Goal: Task Accomplishment & Management: Manage account settings

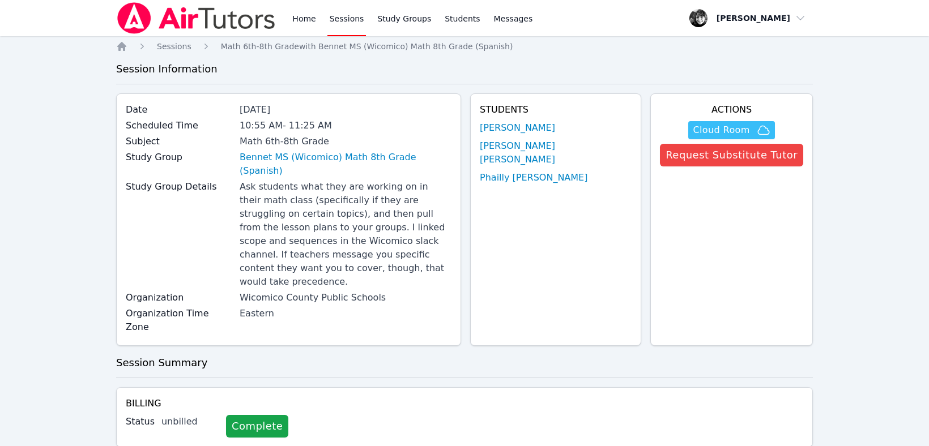
click at [750, 127] on span "Cloud Room" at bounding box center [721, 131] width 57 height 14
click at [296, 20] on link "Home" at bounding box center [304, 18] width 28 height 36
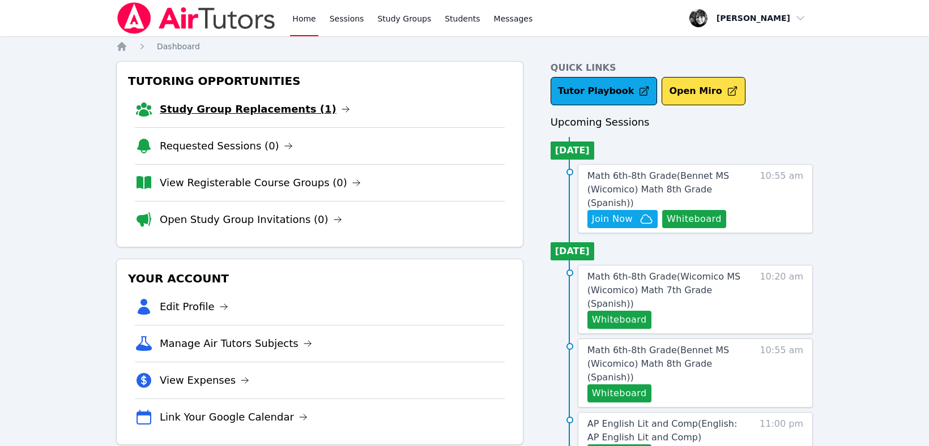
click at [243, 108] on link "Study Group Replacements (1)" at bounding box center [255, 109] width 190 height 16
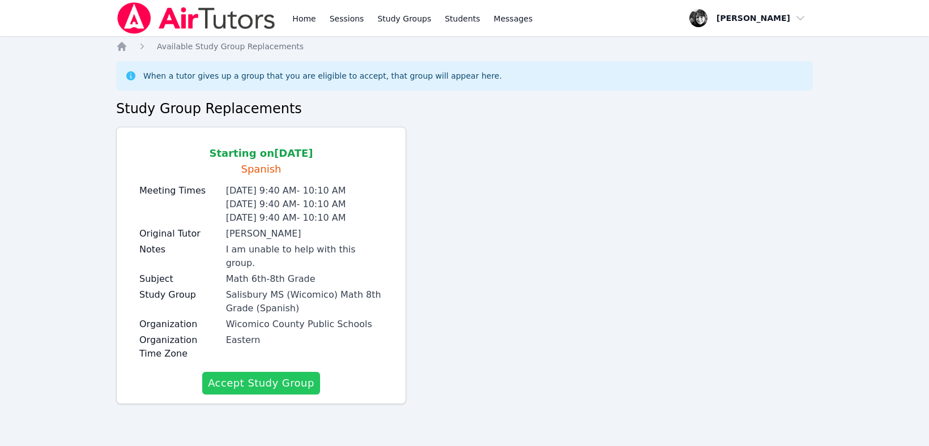
click at [256, 372] on button "Accept Study Group" at bounding box center [261, 383] width 118 height 23
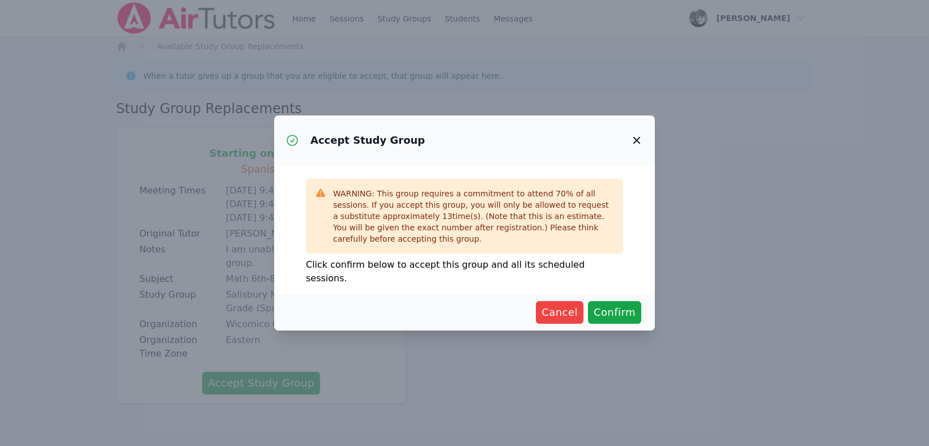
click at [636, 145] on icon "button" at bounding box center [637, 141] width 14 height 14
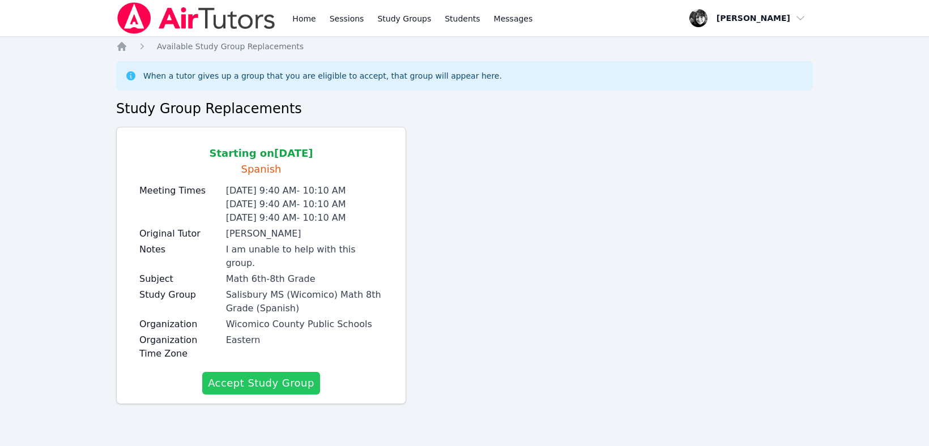
click at [263, 375] on button "Accept Study Group" at bounding box center [261, 383] width 118 height 23
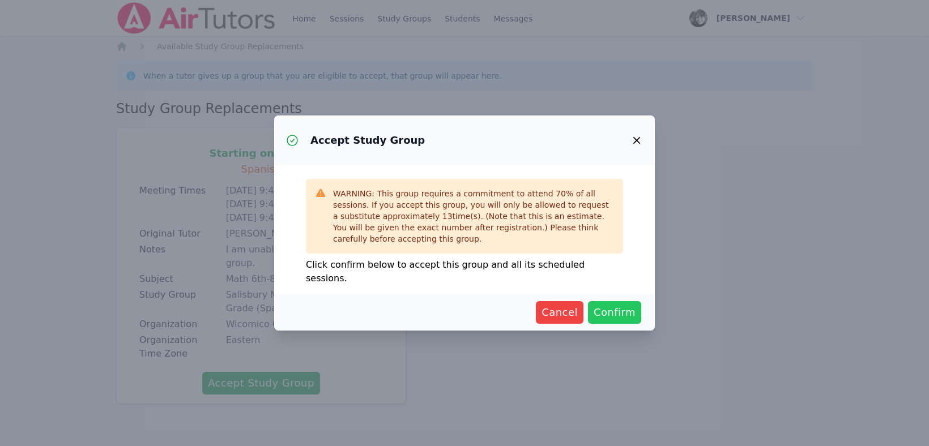
click at [627, 305] on span "Confirm" at bounding box center [615, 313] width 42 height 16
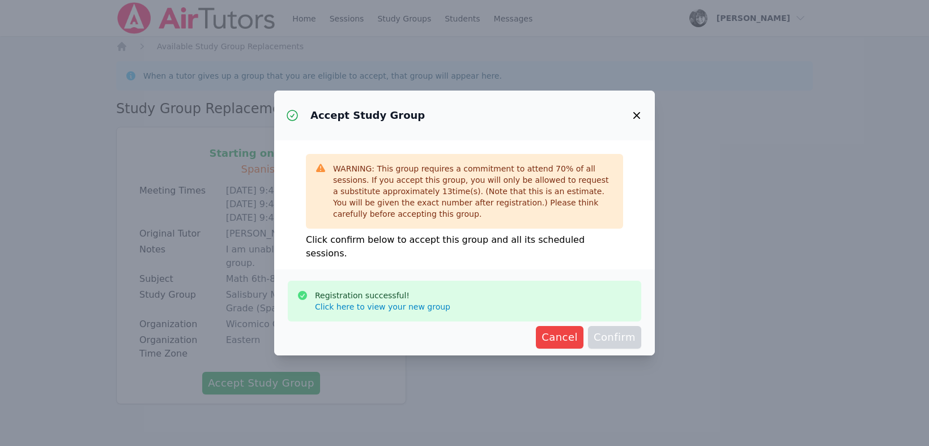
click at [636, 122] on icon "button" at bounding box center [637, 116] width 14 height 14
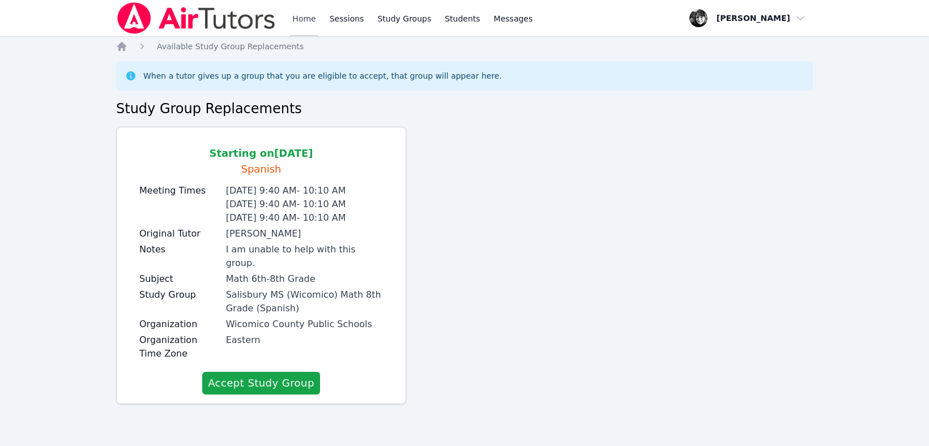
click at [303, 20] on link "Home" at bounding box center [304, 18] width 28 height 36
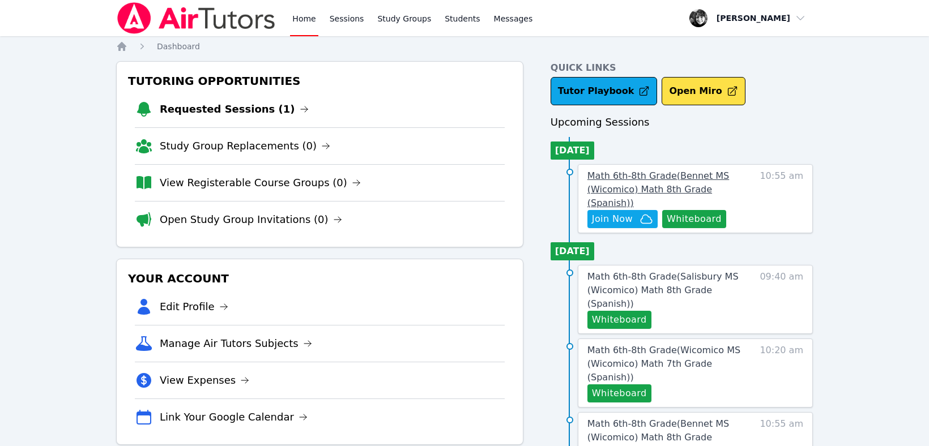
click at [660, 180] on span "Math 6th-8th Grade ( Bennet MS (Wicomico) Math 8th Grade (Spanish) )" at bounding box center [659, 190] width 142 height 38
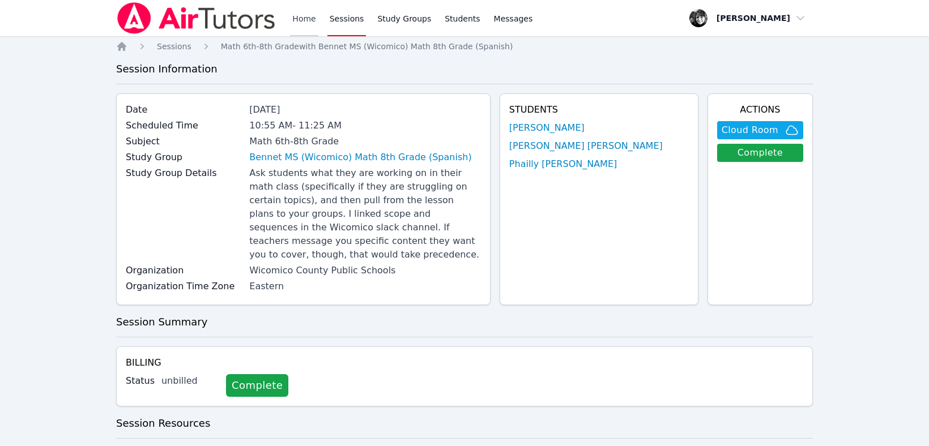
click at [308, 22] on link "Home" at bounding box center [304, 18] width 28 height 36
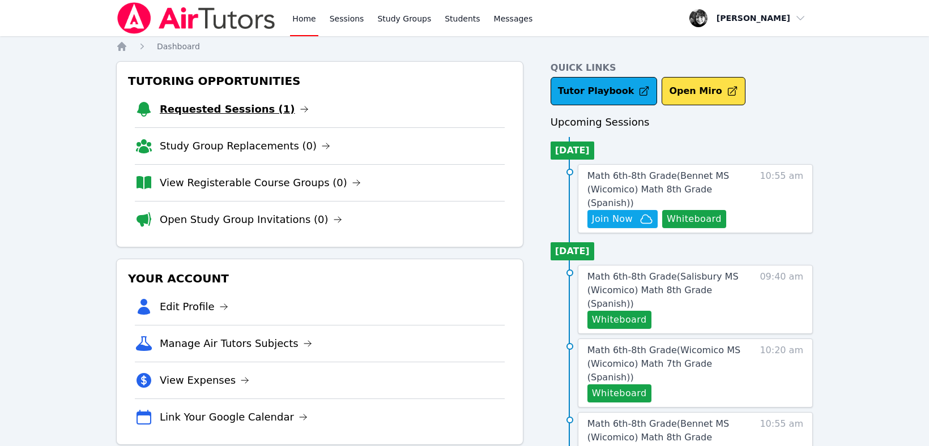
click at [228, 108] on link "Requested Sessions (1)" at bounding box center [234, 109] width 149 height 16
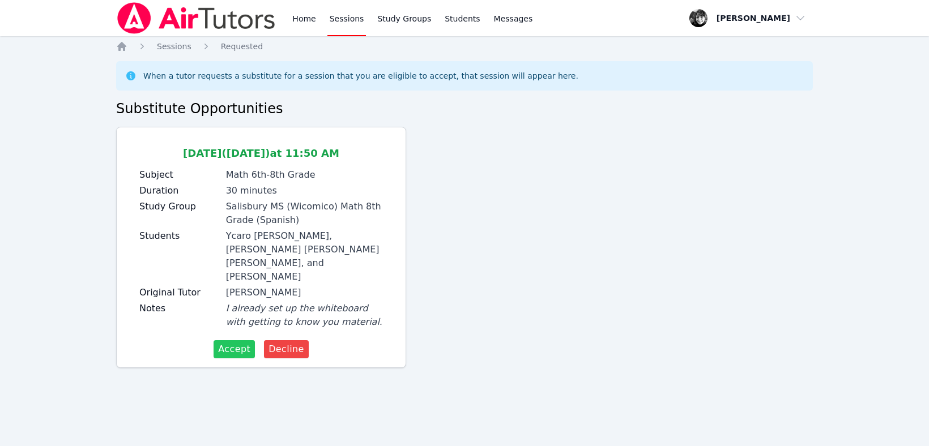
click at [246, 343] on span "Accept" at bounding box center [234, 350] width 32 height 14
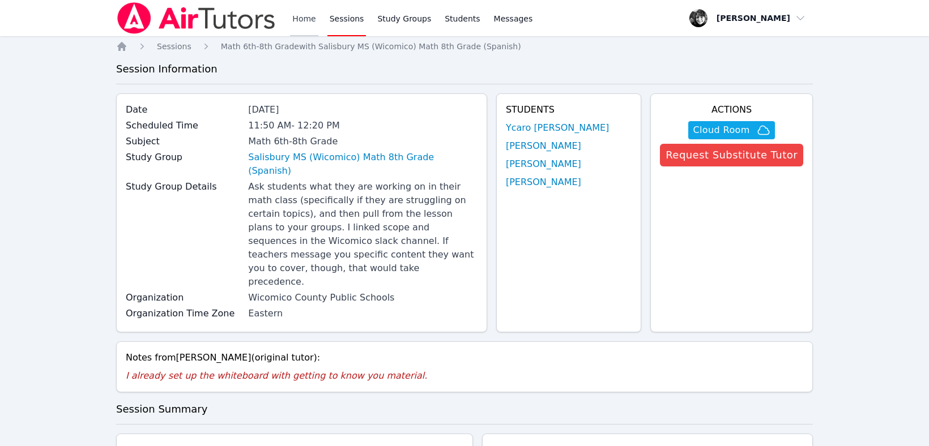
click at [297, 18] on link "Home" at bounding box center [304, 18] width 28 height 36
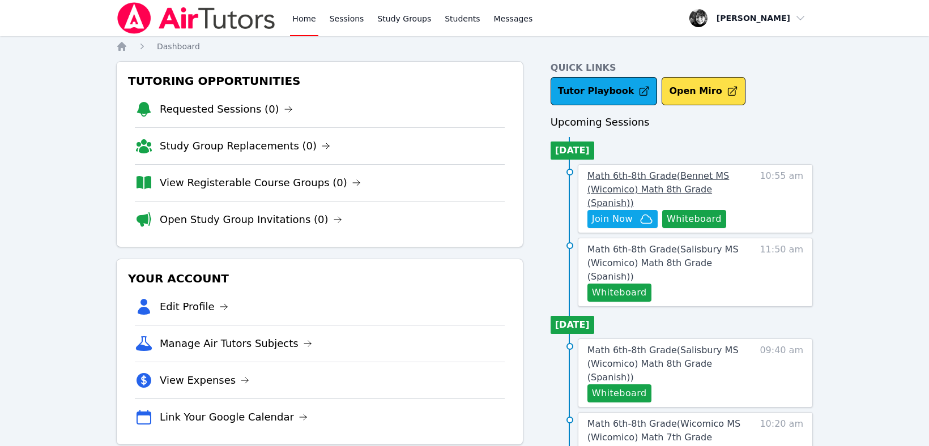
click at [626, 174] on span "Math 6th-8th Grade ( Bennet MS (Wicomico) Math 8th Grade (Spanish) )" at bounding box center [659, 190] width 142 height 38
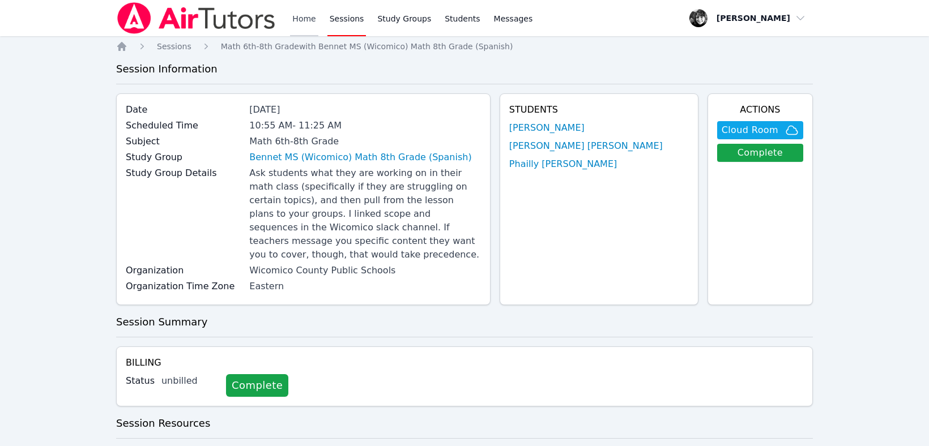
click at [300, 16] on link "Home" at bounding box center [304, 18] width 28 height 36
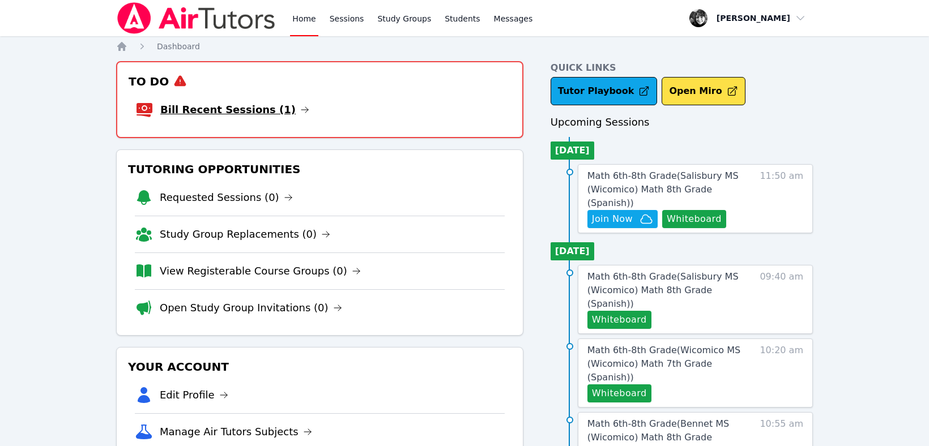
click at [214, 111] on link "Bill Recent Sessions (1)" at bounding box center [234, 110] width 149 height 16
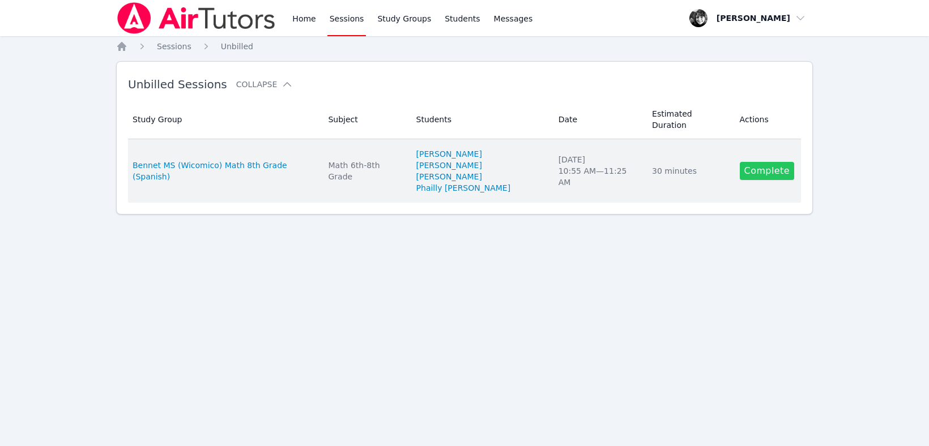
click at [758, 162] on link "Complete" at bounding box center [767, 171] width 54 height 18
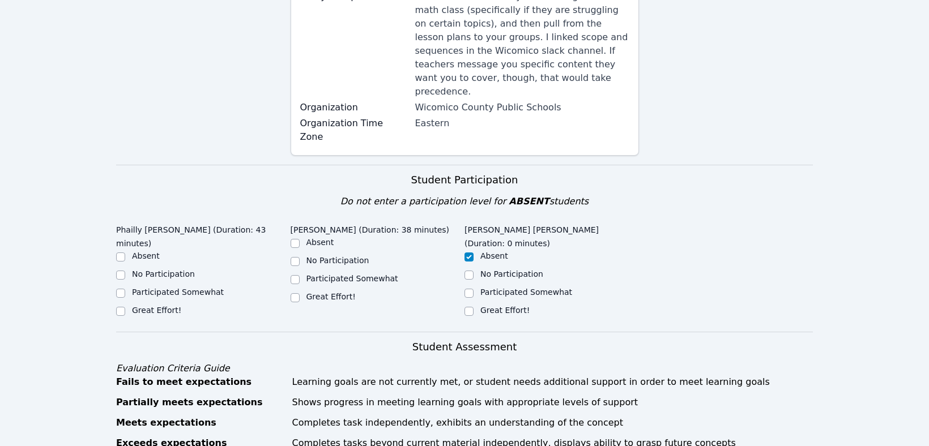
scroll to position [216, 0]
click at [297, 293] on input "Great Effort!" at bounding box center [295, 297] width 9 height 9
checkbox input "true"
click at [122, 307] on input "Great Effort!" at bounding box center [120, 311] width 9 height 9
checkbox input "true"
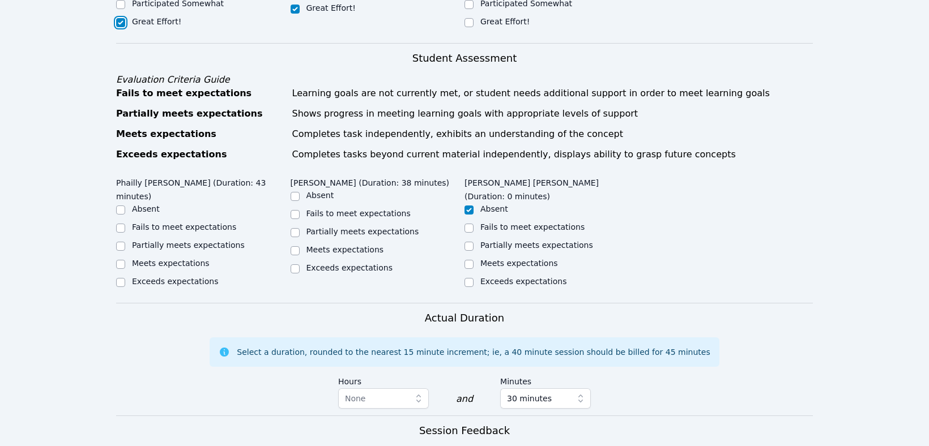
scroll to position [537, 0]
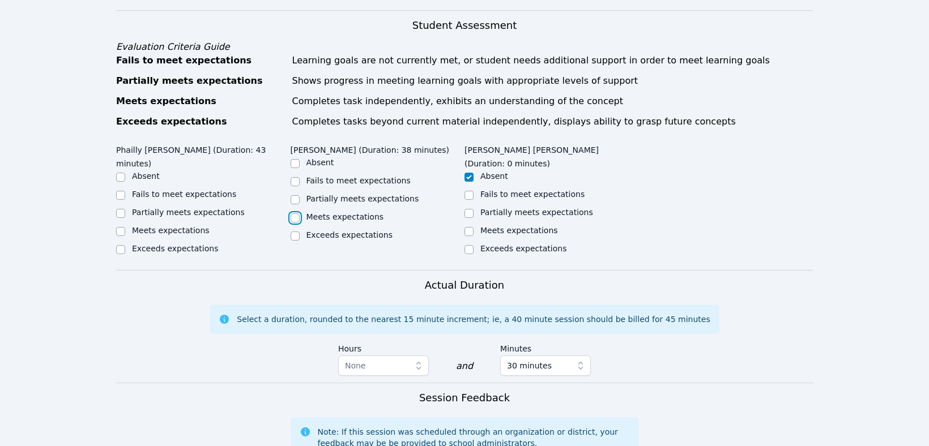
click at [295, 214] on input "Meets expectations" at bounding box center [295, 218] width 9 height 9
checkbox input "true"
click at [119, 227] on input "Meets expectations" at bounding box center [120, 231] width 9 height 9
checkbox input "true"
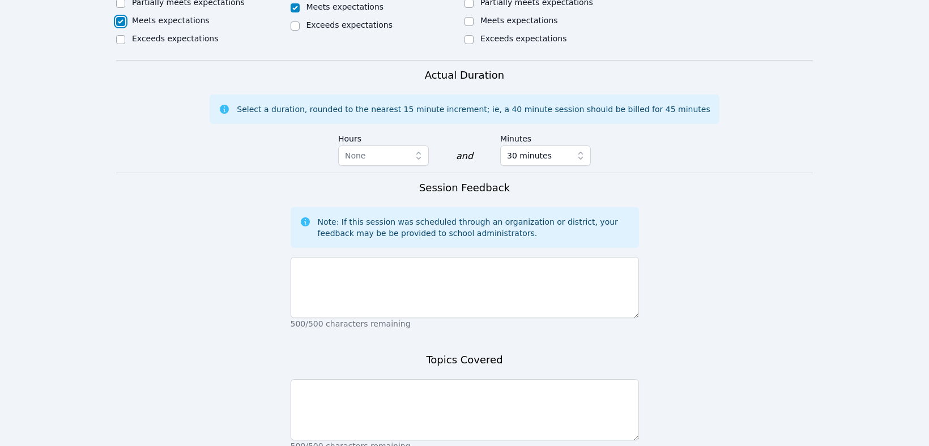
scroll to position [766, 0]
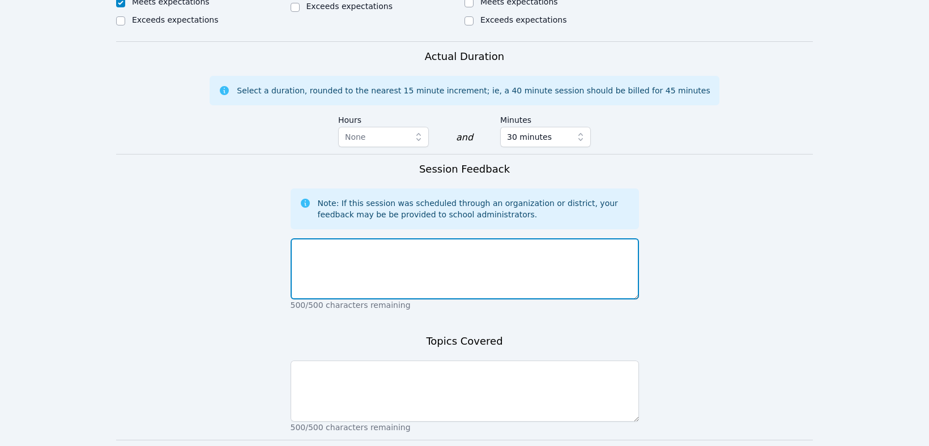
click at [379, 239] on textarea at bounding box center [465, 269] width 348 height 61
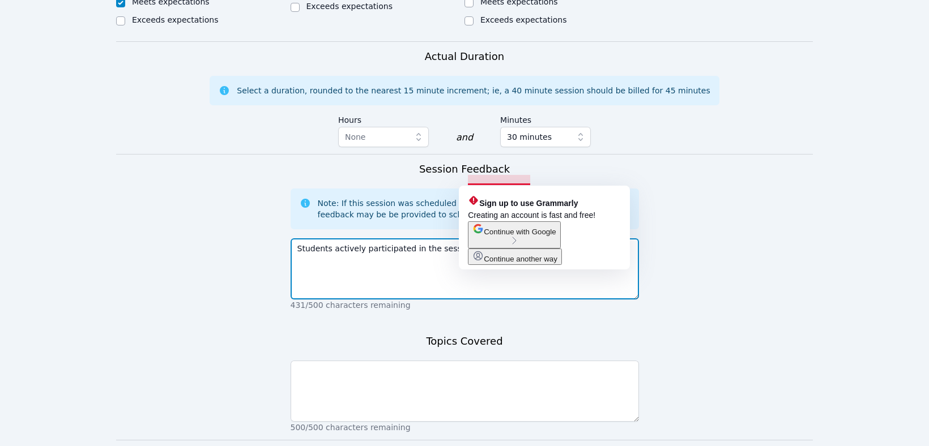
click at [500, 239] on textarea "Students actively participated in the session. No issues / concerns." at bounding box center [465, 269] width 348 height 61
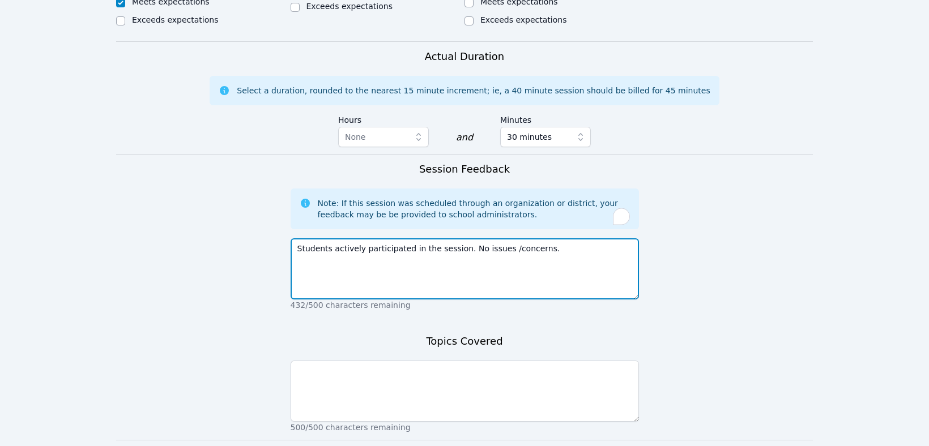
click at [492, 239] on textarea "Students actively participated in the session. No issues /concerns." at bounding box center [465, 269] width 348 height 61
click at [531, 239] on textarea "Students actively participated in the session. No issues/concerns." at bounding box center [465, 269] width 348 height 61
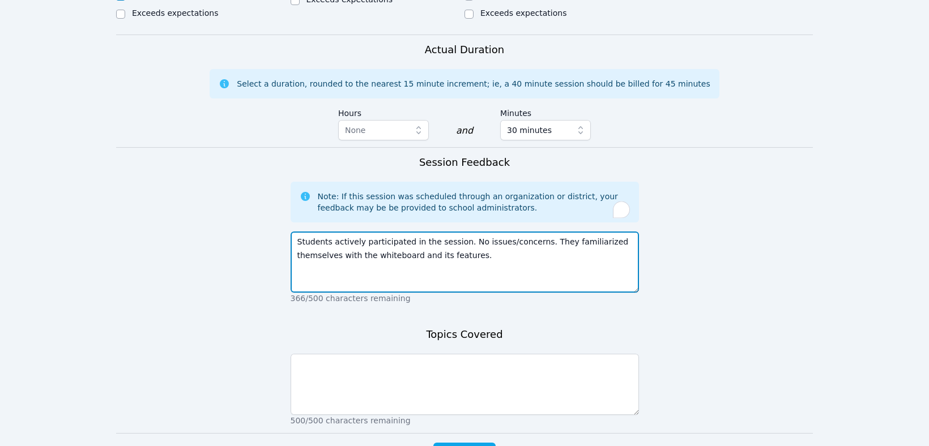
scroll to position [777, 0]
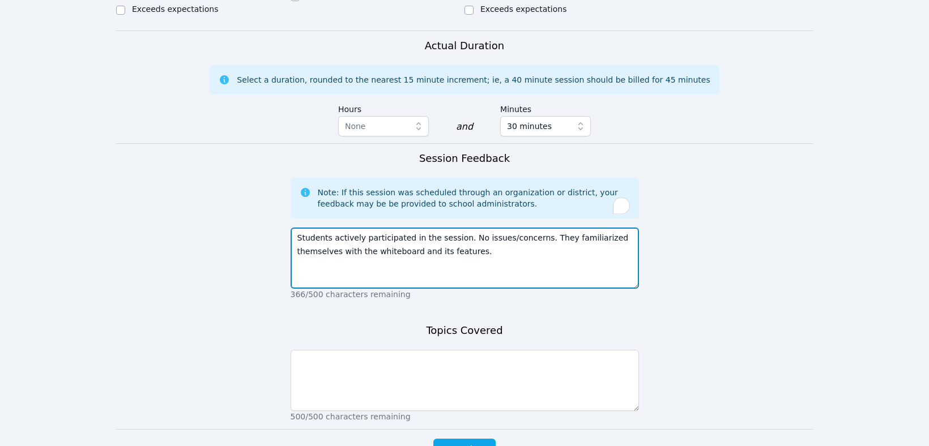
type textarea "Students actively participated in the session. No issues/concerns. They familia…"
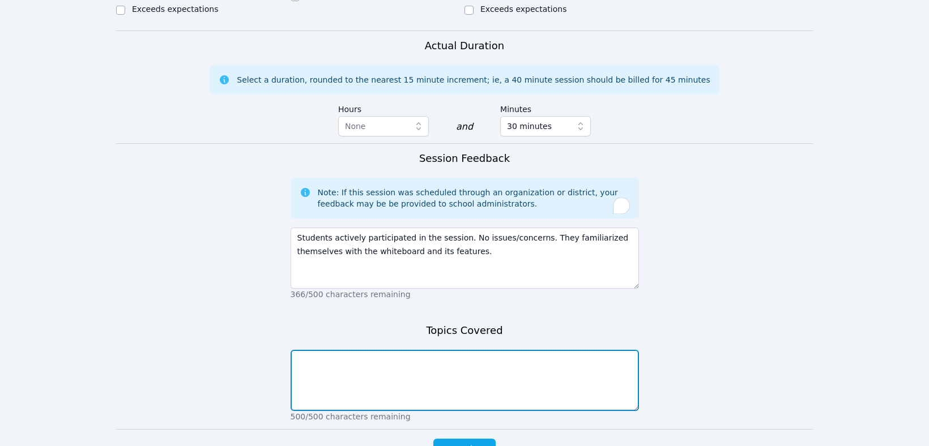
click at [361, 350] on textarea at bounding box center [465, 380] width 348 height 61
type textarea "Introductions, whiteboard usage"
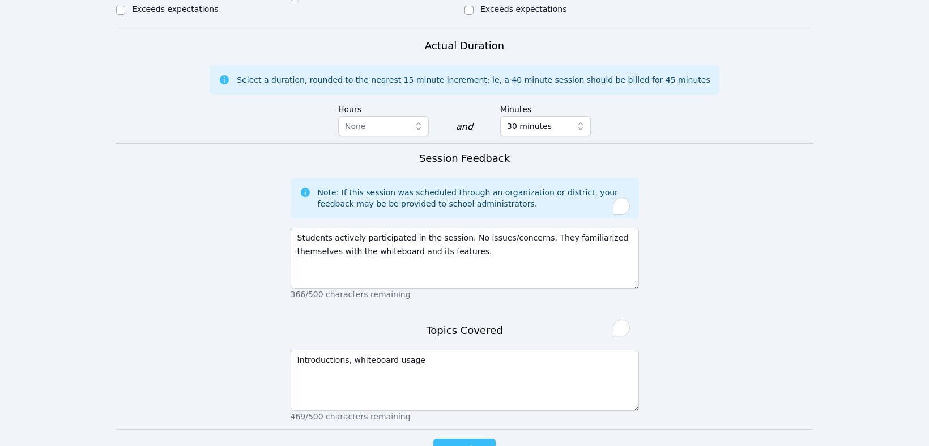
click at [450, 443] on span "Complete" at bounding box center [464, 451] width 51 height 16
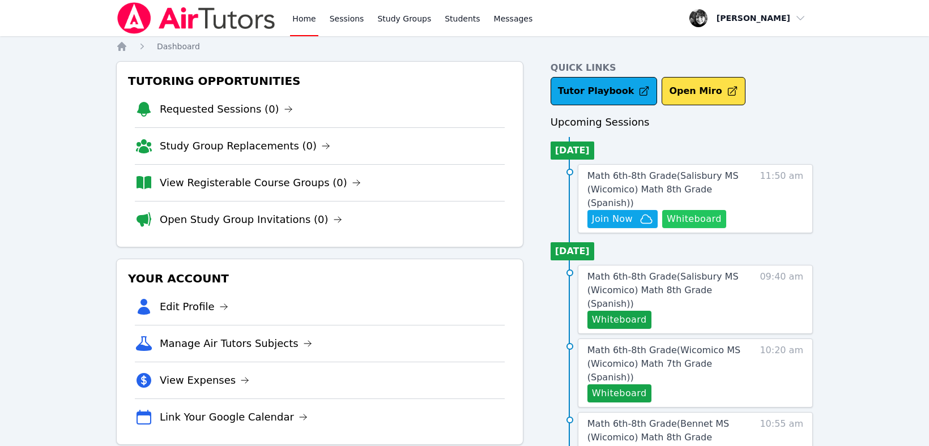
click at [687, 210] on button "Whiteboard" at bounding box center [694, 219] width 64 height 18
click at [653, 177] on span "Math 6th-8th Grade ( Salisbury MS (Wicomico) Math 8th Grade (Spanish) )" at bounding box center [663, 190] width 151 height 38
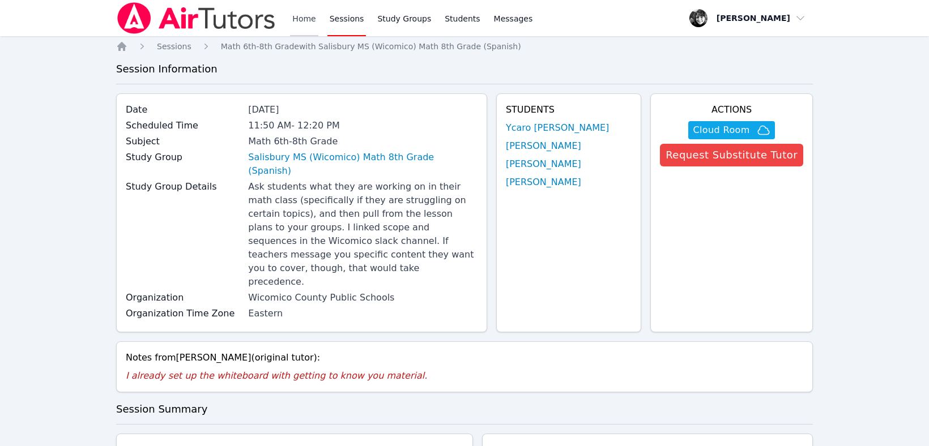
click at [311, 21] on link "Home" at bounding box center [304, 18] width 28 height 36
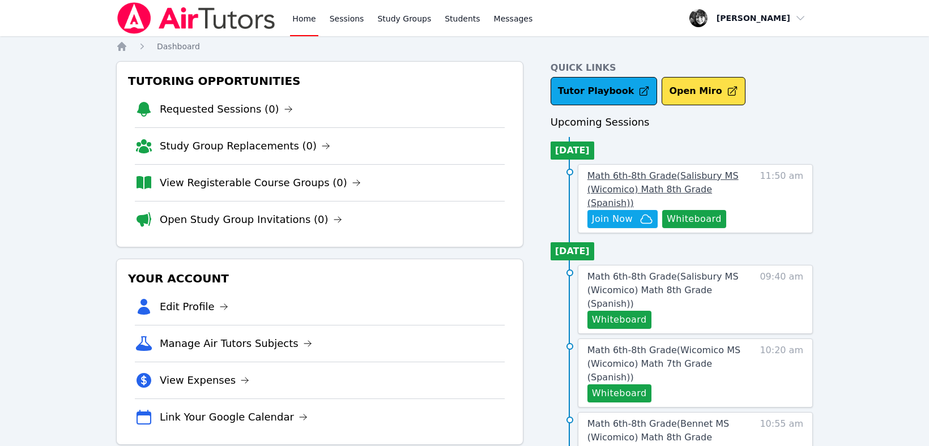
click at [670, 173] on span "Math 6th-8th Grade ( Salisbury MS (Wicomico) Math 8th Grade (Spanish) )" at bounding box center [663, 190] width 151 height 38
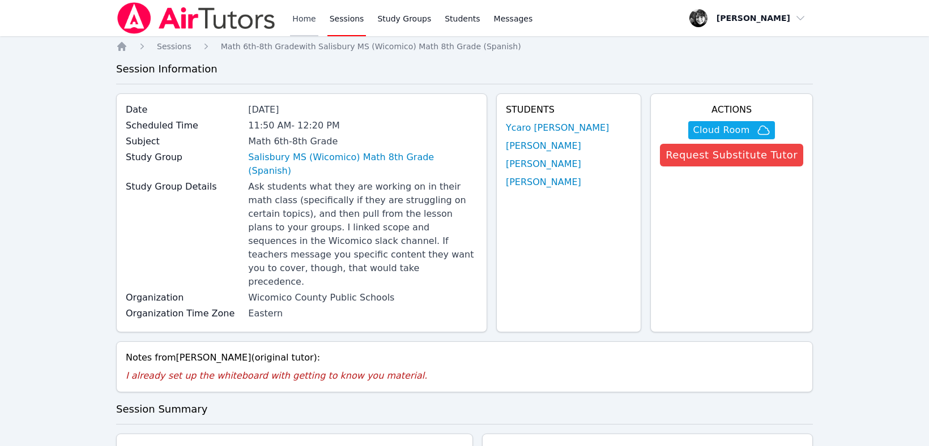
click at [307, 19] on link "Home" at bounding box center [304, 18] width 28 height 36
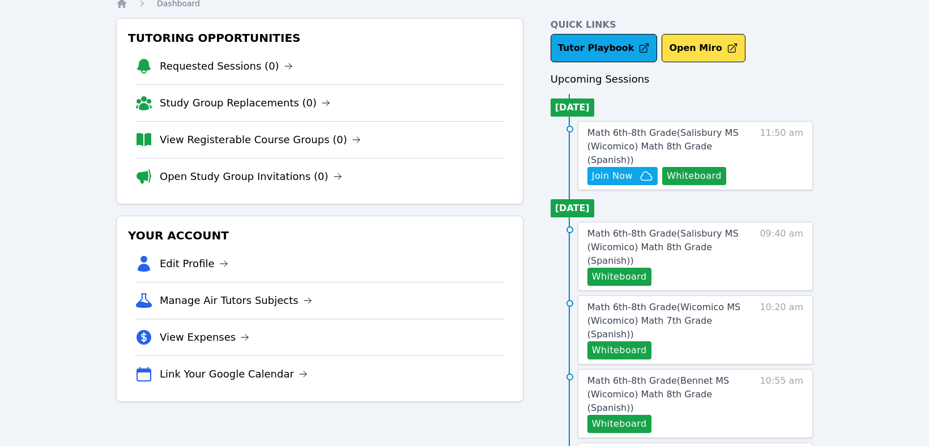
scroll to position [44, 0]
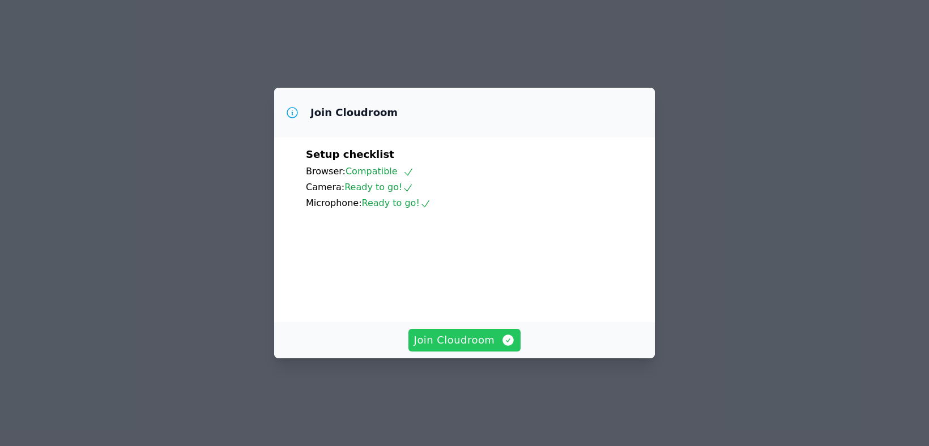
click at [467, 352] on button "Join Cloudroom" at bounding box center [465, 340] width 113 height 23
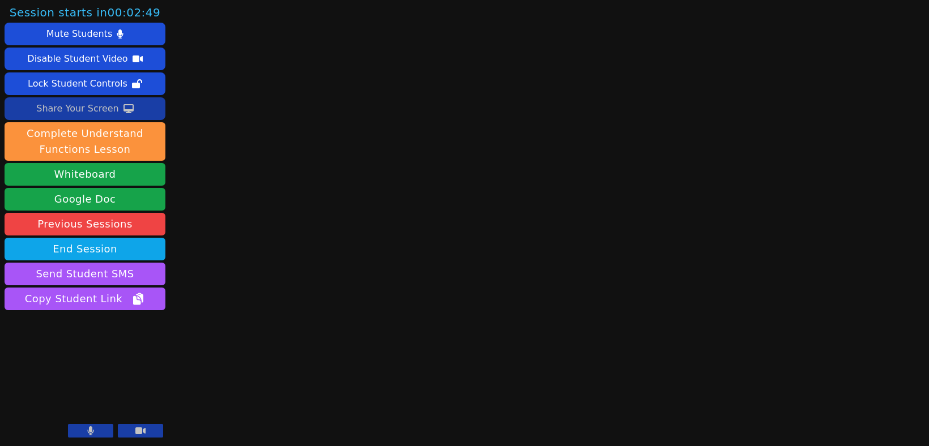
click at [92, 107] on div "Share Your Screen" at bounding box center [77, 109] width 83 height 18
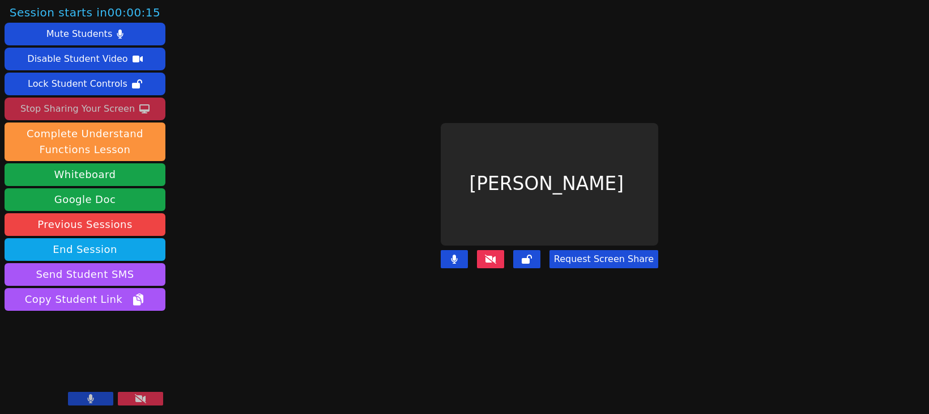
click at [71, 113] on div "Stop Sharing Your Screen" at bounding box center [77, 109] width 114 height 18
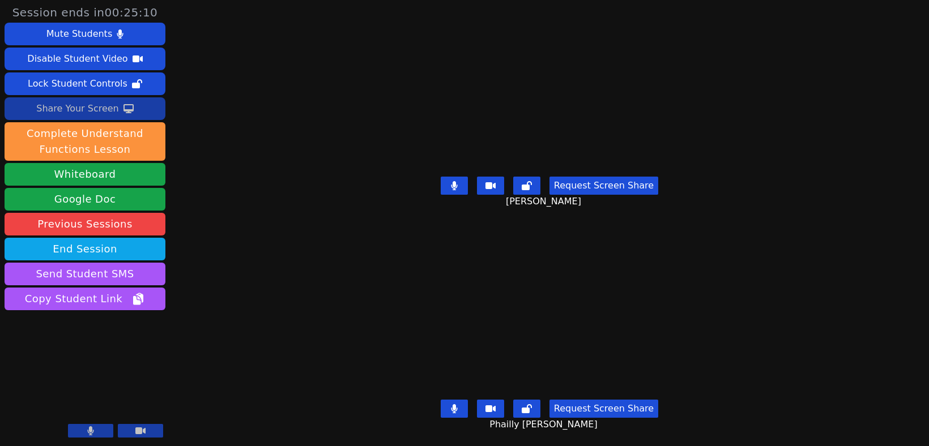
click at [84, 110] on div "Share Your Screen" at bounding box center [77, 109] width 83 height 18
click at [800, 167] on div "Session ends in 00:21:02 Mute Students Disable Student Video Lock Student Contr…" at bounding box center [464, 223] width 929 height 446
click at [148, 429] on button at bounding box center [140, 431] width 45 height 14
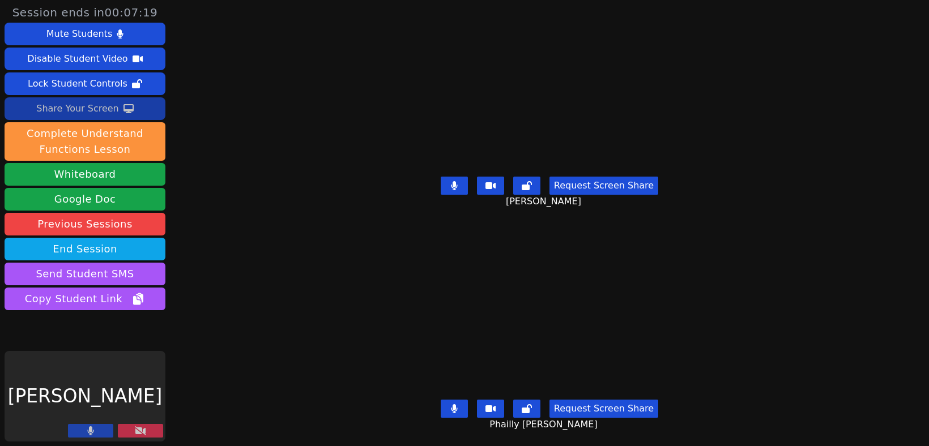
drag, startPoint x: 138, startPoint y: 435, endPoint x: 104, endPoint y: 435, distance: 34.0
click at [104, 435] on div at bounding box center [115, 431] width 95 height 15
click at [114, 421] on div "[PERSON_NAME]" at bounding box center [85, 396] width 161 height 91
click at [135, 434] on icon at bounding box center [140, 431] width 11 height 9
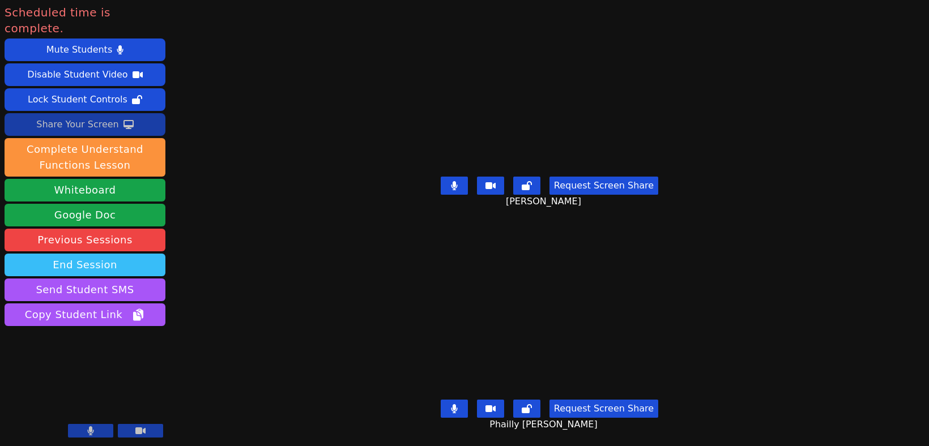
click at [103, 254] on button "End Session" at bounding box center [85, 265] width 161 height 23
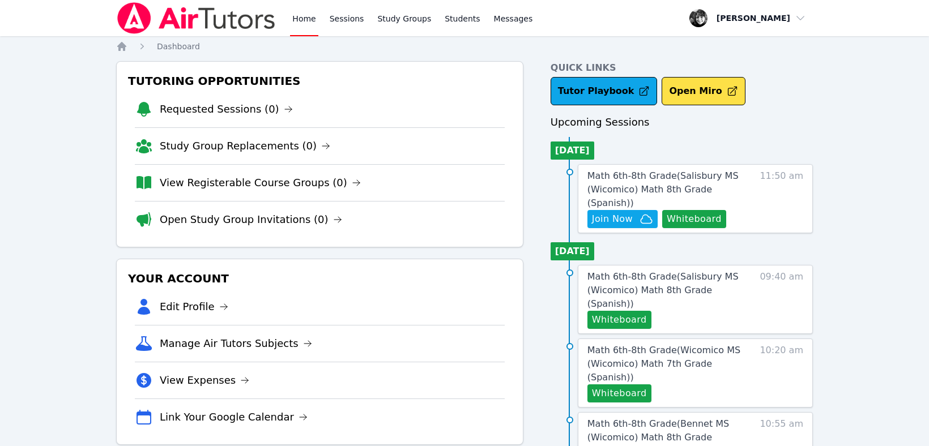
scroll to position [44, 0]
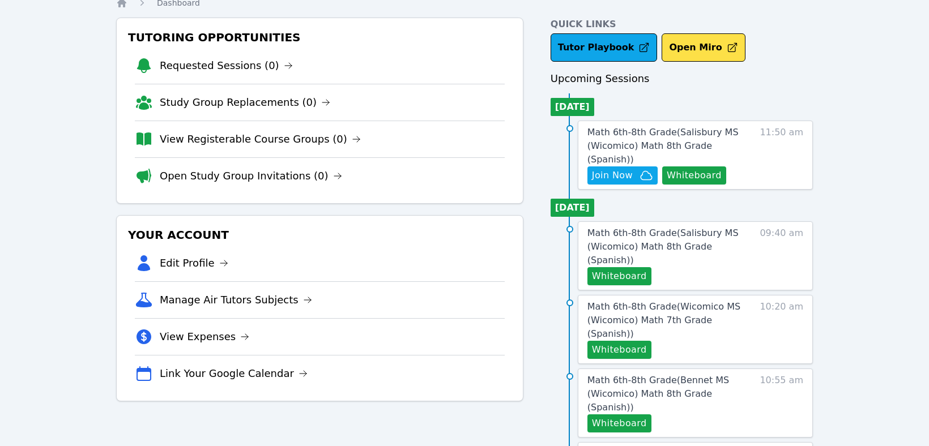
scroll to position [44, 0]
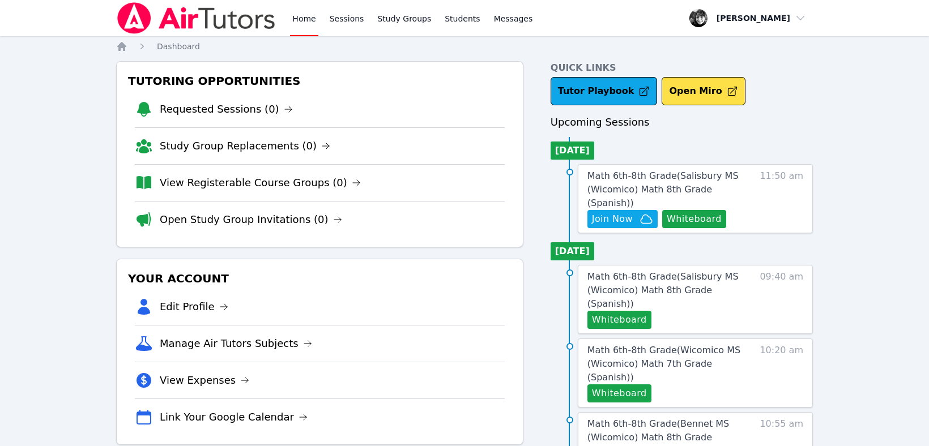
scroll to position [44, 0]
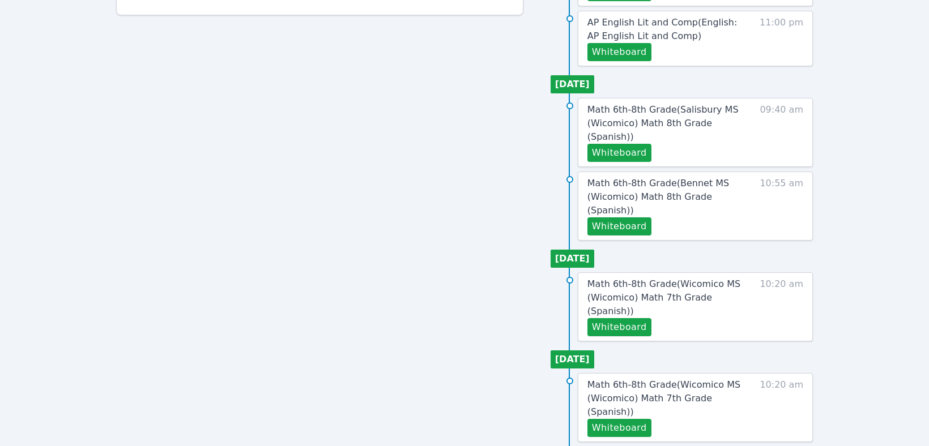
scroll to position [429, 0]
